Goal: Task Accomplishment & Management: Use online tool/utility

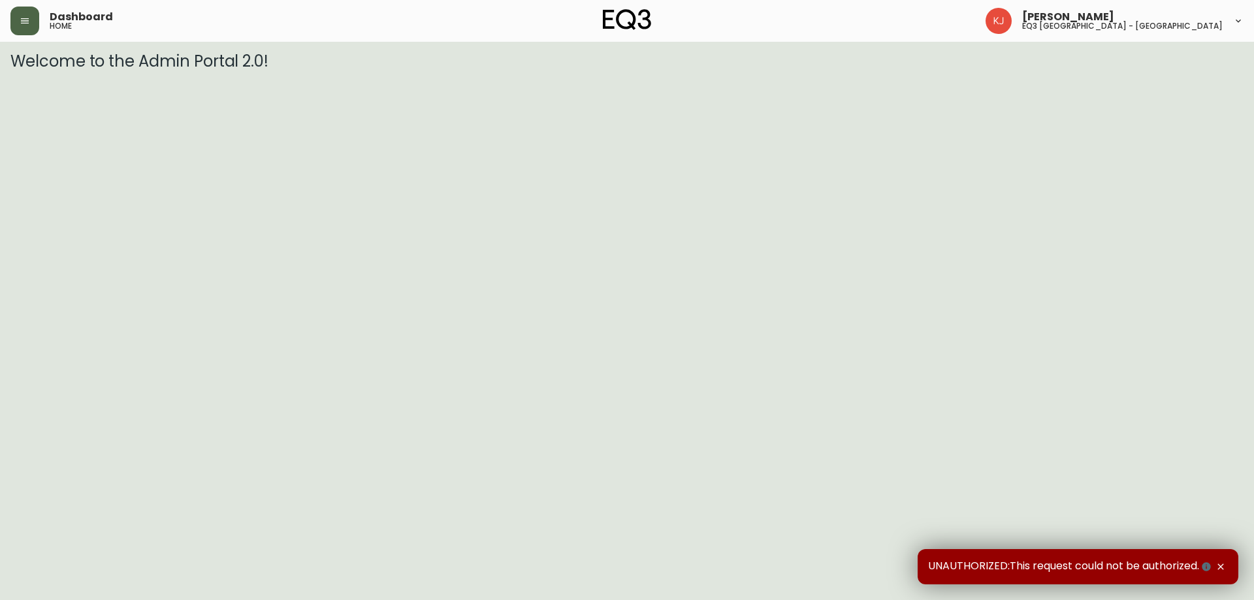
click at [25, 29] on button "button" at bounding box center [24, 21] width 29 height 29
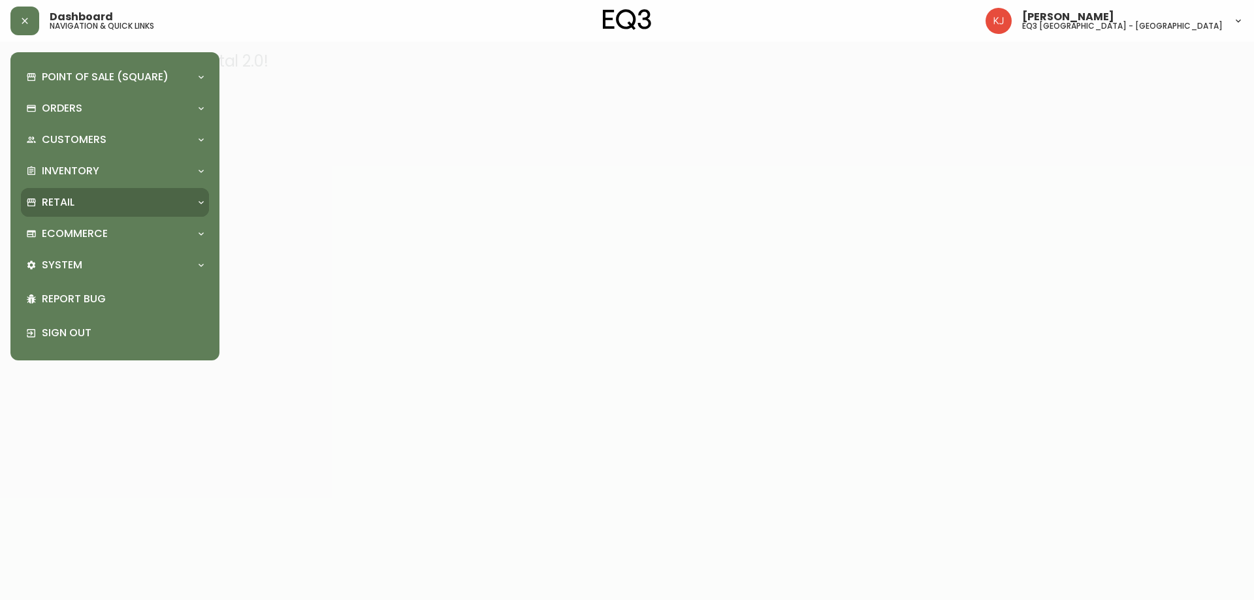
click at [57, 204] on p "Retail" at bounding box center [58, 202] width 33 height 14
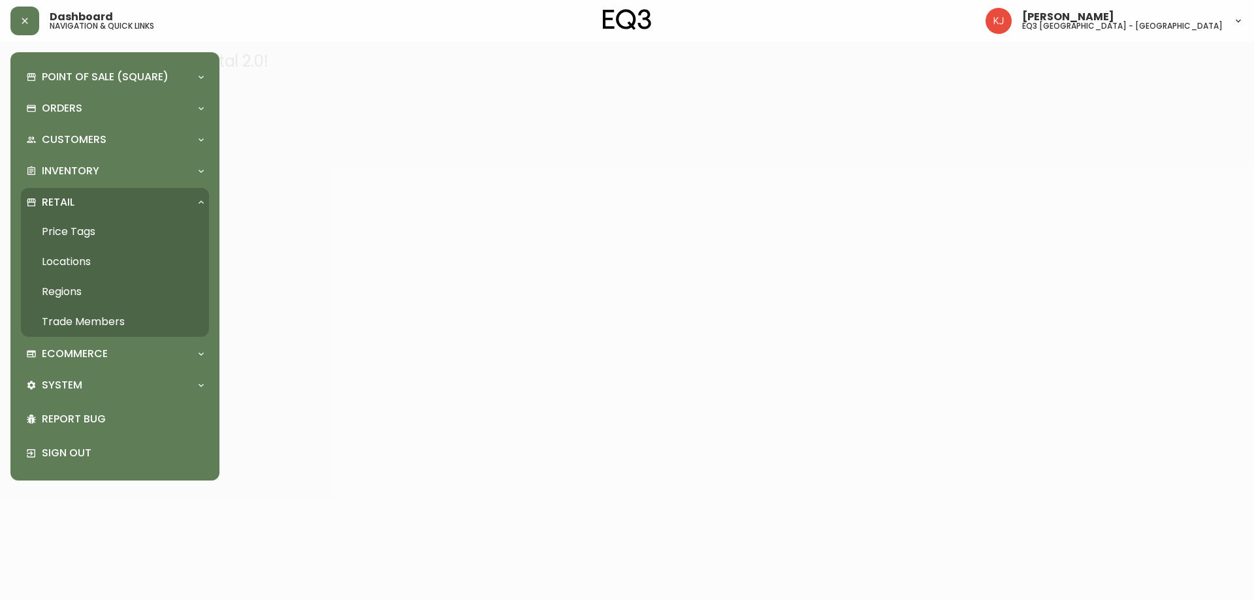
click at [57, 227] on link "Price Tags" at bounding box center [115, 232] width 188 height 30
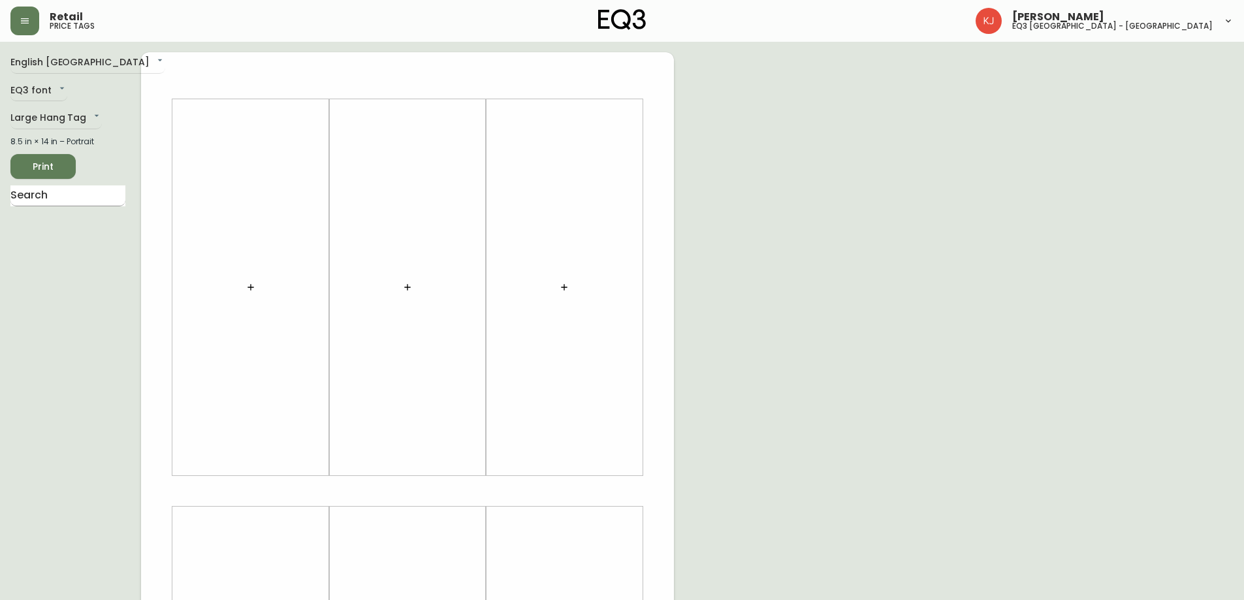
click at [69, 202] on input "text" at bounding box center [67, 196] width 115 height 21
type input "ORRI"
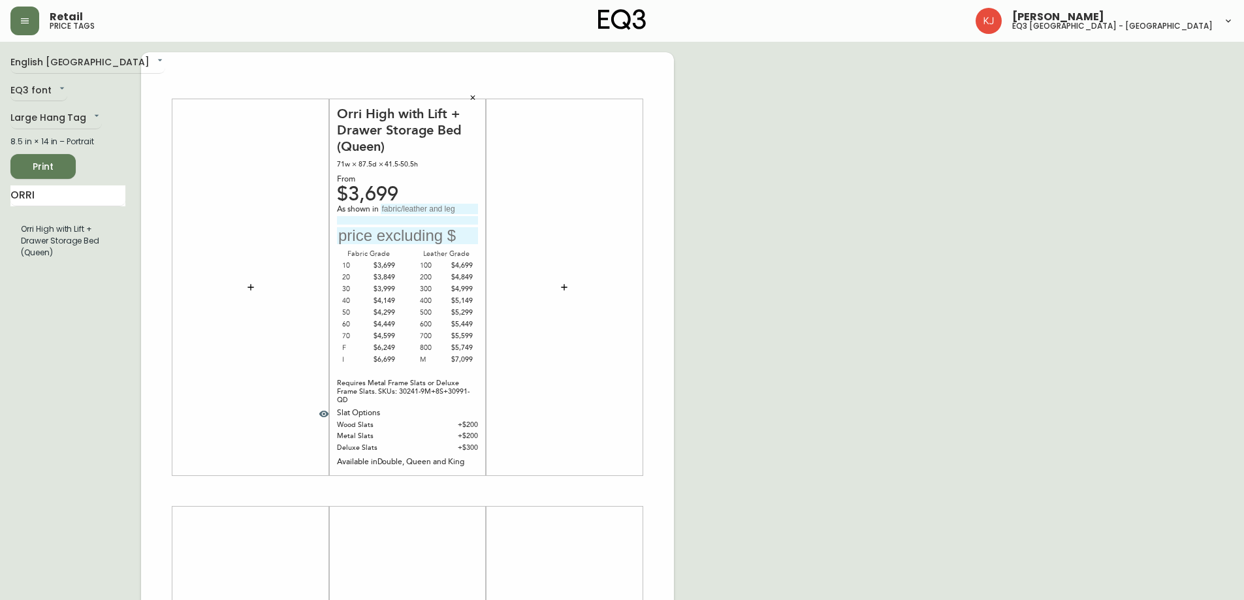
click at [385, 240] on input "text" at bounding box center [407, 236] width 141 height 18
type input "$4799"
click at [415, 219] on input at bounding box center [407, 220] width 141 height 8
type input "C.50 VENETO IVORY"
click at [809, 289] on div "English [GEOGRAPHIC_DATA] en_CA EQ3 font EQ3 Large Hang Tag large 8.5 in × 14 i…" at bounding box center [621, 491] width 1223 height 878
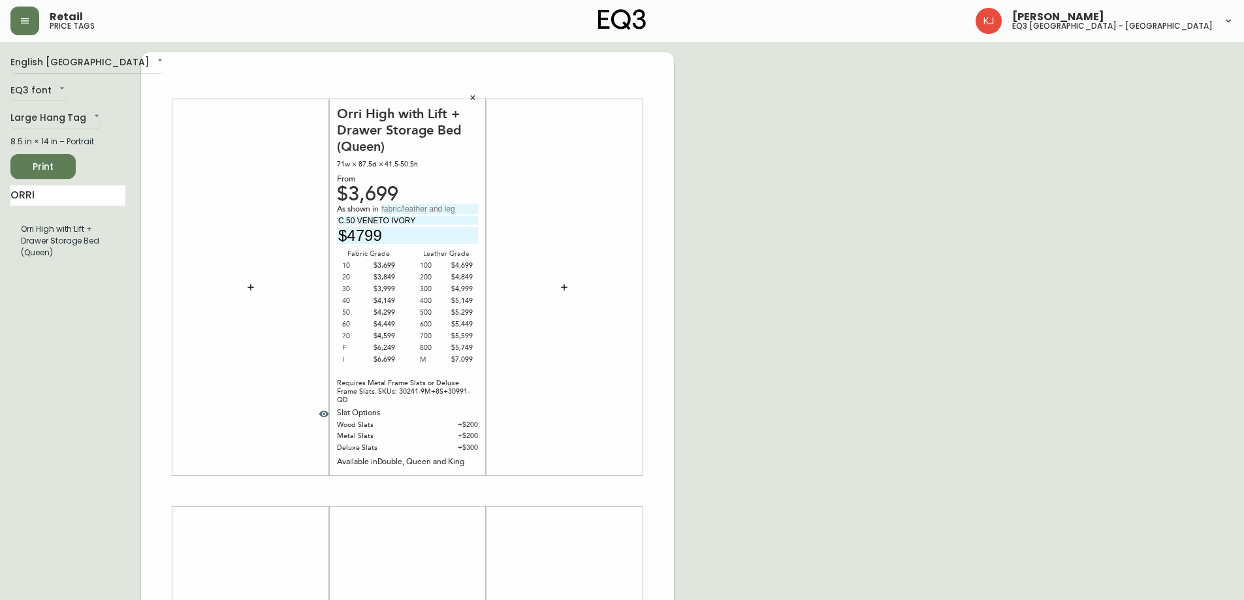
click at [52, 169] on span "Print" at bounding box center [43, 167] width 44 height 16
click at [52, 59] on body "Retail price tags [PERSON_NAME] eq3 [GEOGRAPHIC_DATA] - [GEOGRAPHIC_DATA] Engli…" at bounding box center [622, 465] width 1244 height 930
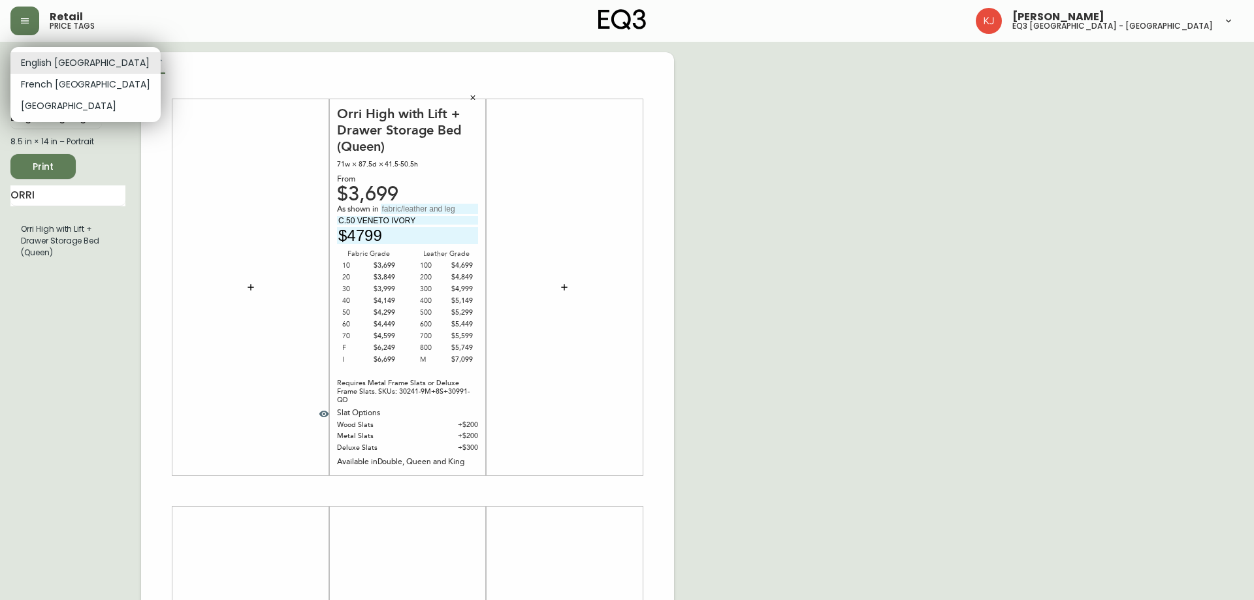
click at [56, 86] on li "French [GEOGRAPHIC_DATA]" at bounding box center [85, 85] width 150 height 22
type input "fr_CA"
type input "4799$"
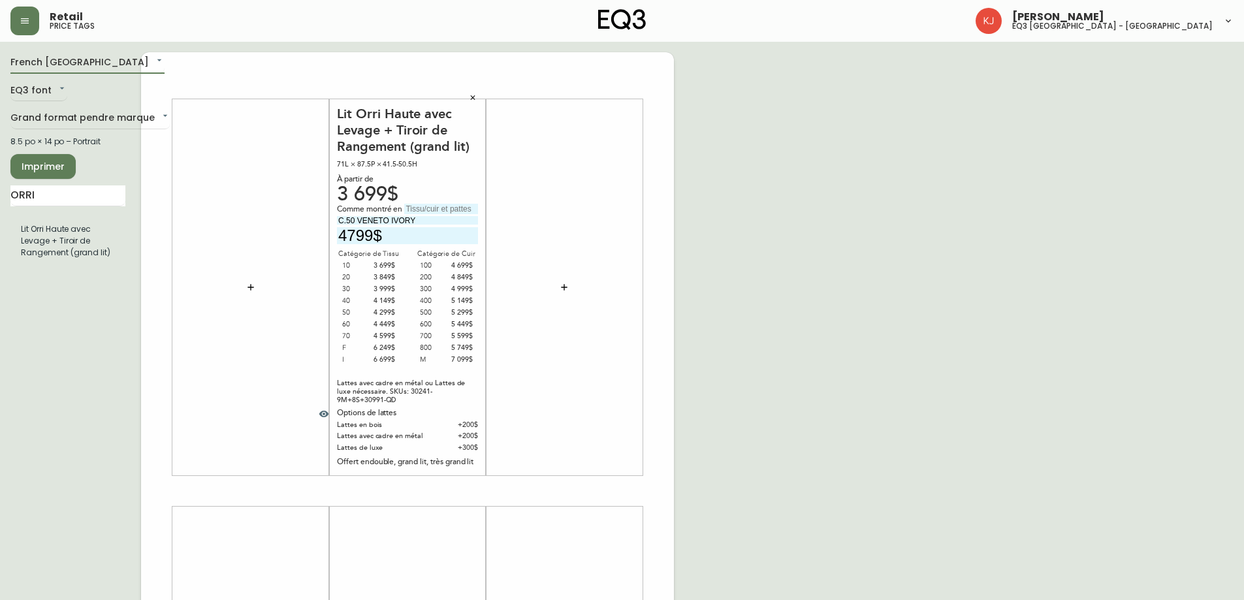
click at [42, 167] on span "Imprimer" at bounding box center [43, 167] width 44 height 16
